Goal: Task Accomplishment & Management: Manage account settings

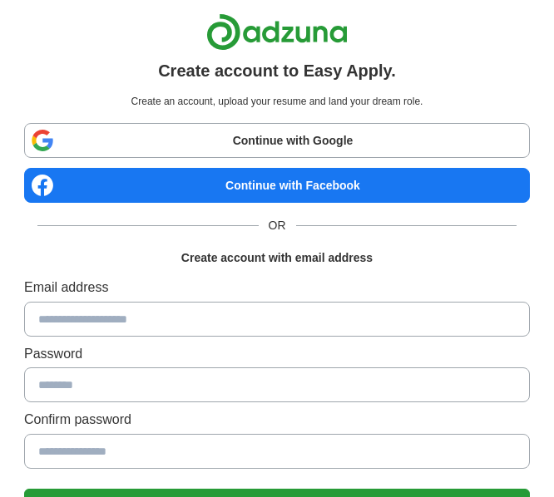
click at [80, 277] on label "Email address" at bounding box center [277, 288] width 506 height 22
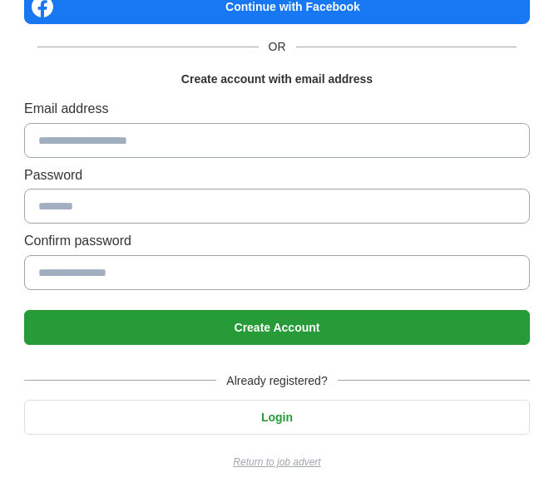
click at [111, 132] on input at bounding box center [277, 140] width 506 height 35
click at [289, 421] on button "Login" at bounding box center [277, 417] width 506 height 35
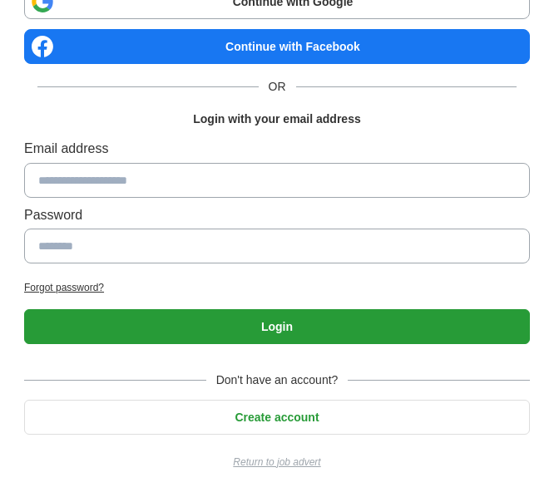
click at [171, 170] on input at bounding box center [277, 180] width 506 height 35
type input "**********"
click at [131, 259] on input at bounding box center [277, 246] width 506 height 35
type input "*********"
click at [156, 315] on button "Login" at bounding box center [277, 326] width 506 height 35
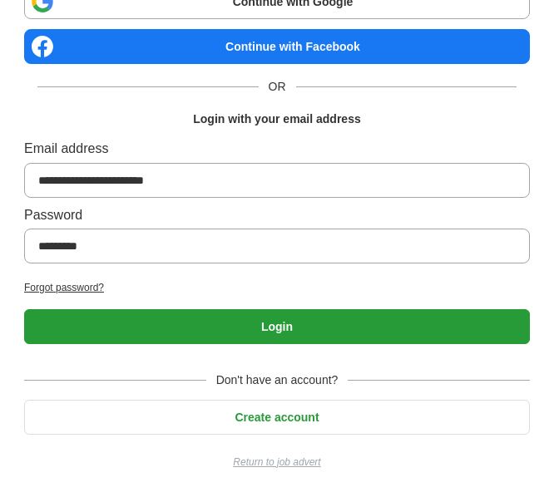
click at [156, 315] on button "Login" at bounding box center [277, 326] width 506 height 35
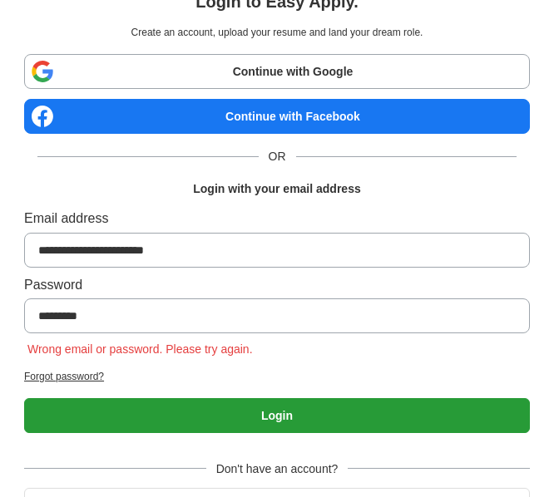
scroll to position [0, 0]
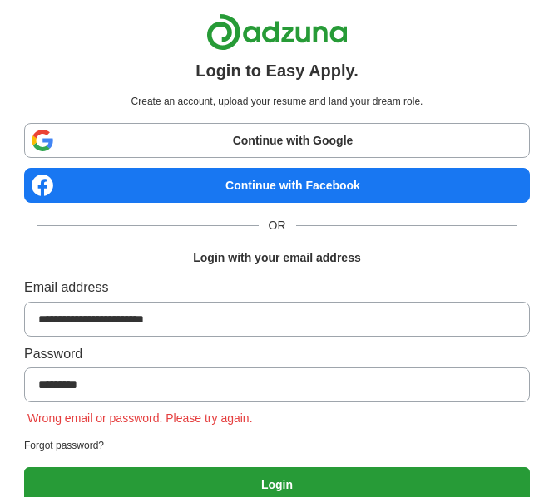
click at [278, 144] on link "Continue with Google" at bounding box center [277, 140] width 506 height 35
